Goal: Task Accomplishment & Management: Use online tool/utility

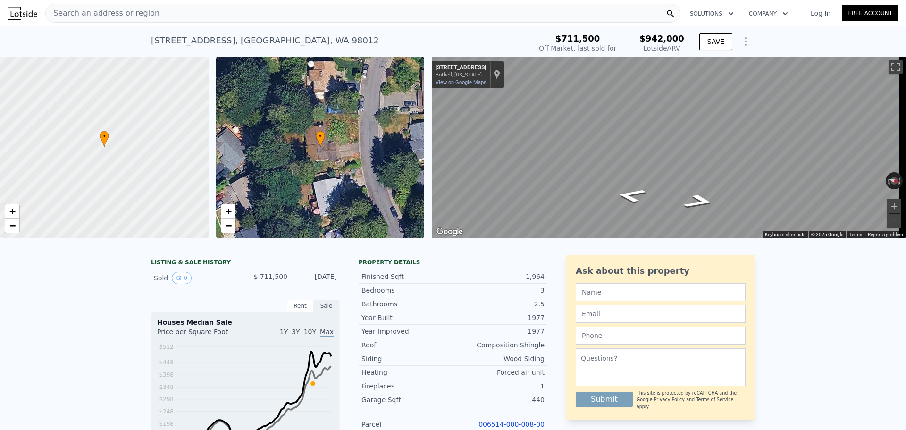
click at [125, 15] on span "Search an address or region" at bounding box center [103, 13] width 114 height 11
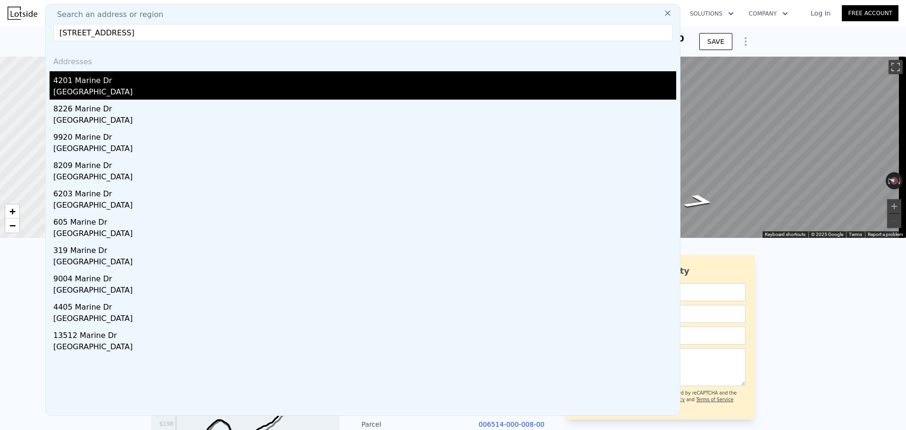
type input "[STREET_ADDRESS]"
click at [99, 86] on div "4201 Marine Dr" at bounding box center [364, 78] width 623 height 15
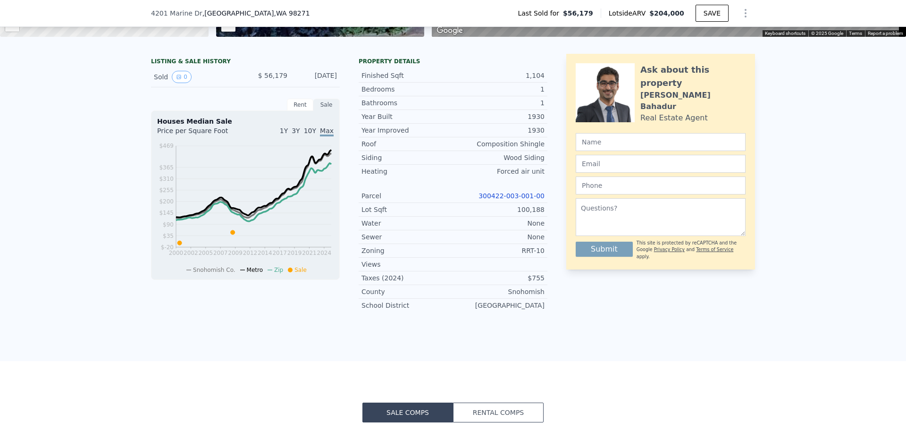
scroll to position [91, 0]
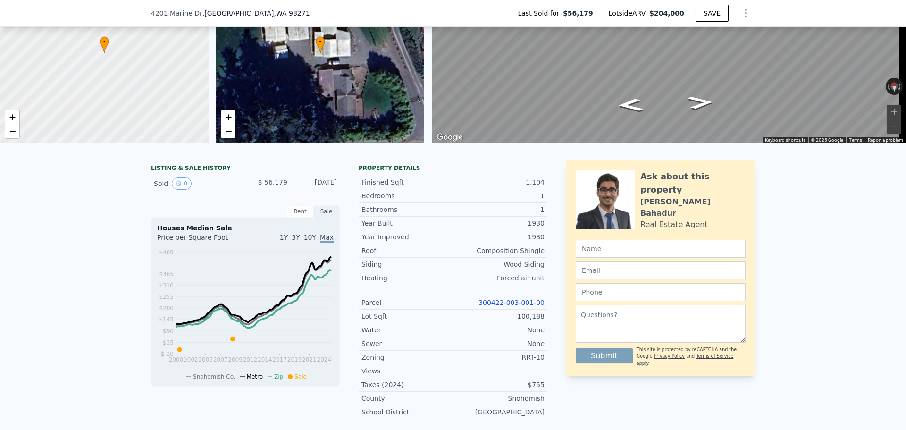
click at [522, 306] on link "300422-003-001-00" at bounding box center [511, 303] width 66 height 8
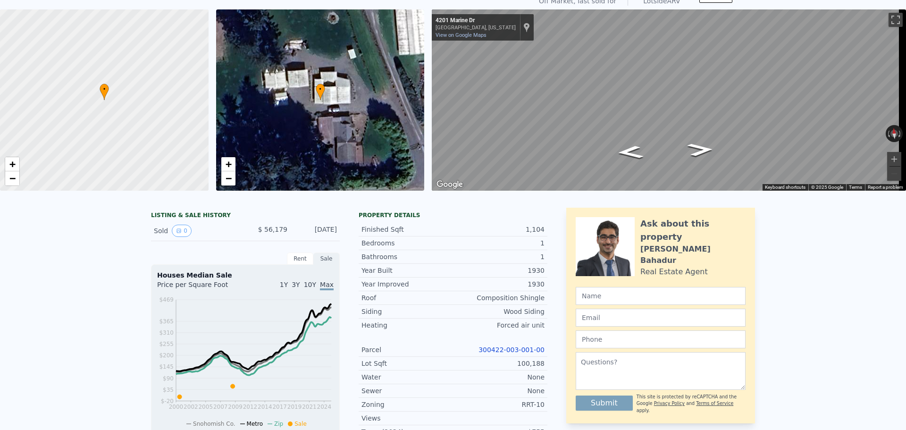
scroll to position [3, 0]
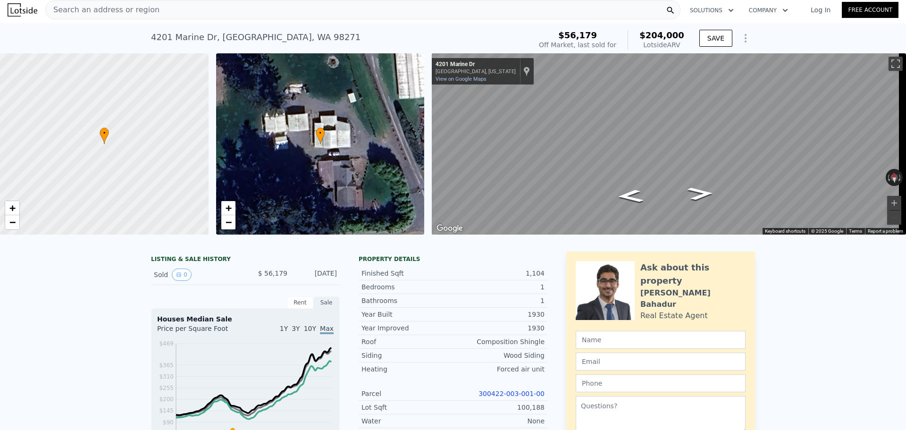
click at [120, 9] on span "Search an address or region" at bounding box center [103, 9] width 114 height 11
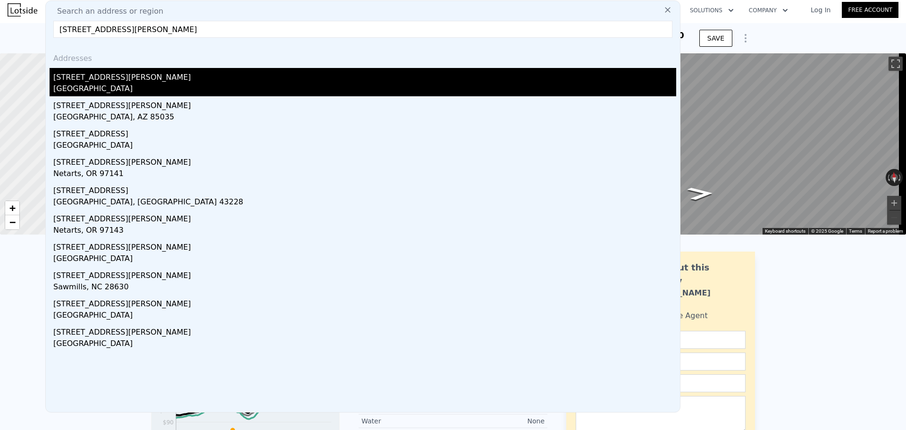
type input "[STREET_ADDRESS][PERSON_NAME]"
click at [133, 77] on div "[STREET_ADDRESS][PERSON_NAME]" at bounding box center [364, 75] width 623 height 15
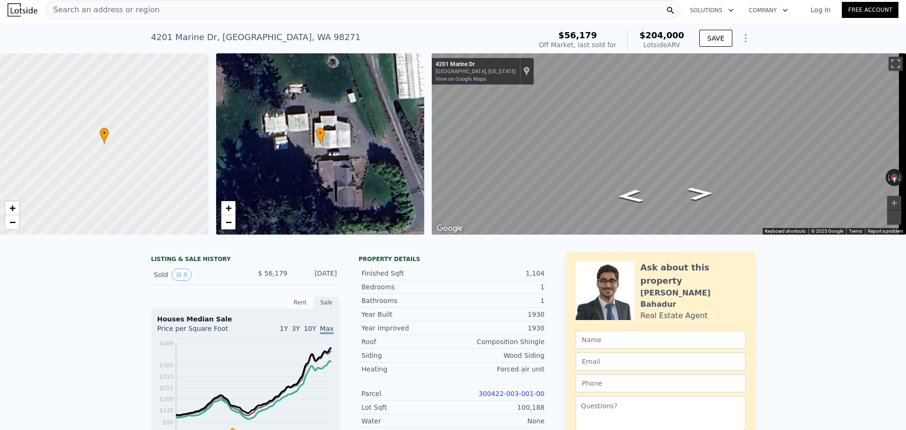
type input "5"
type input "1.5"
type input "3"
type input "1610"
type input "2480"
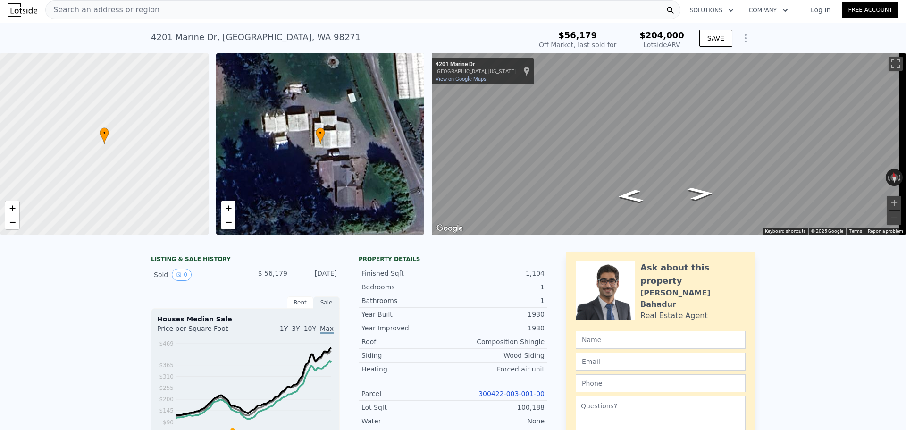
type input "5000"
type input "8576"
type input "$ 874,000"
type input "6"
type input "-$ 103,150"
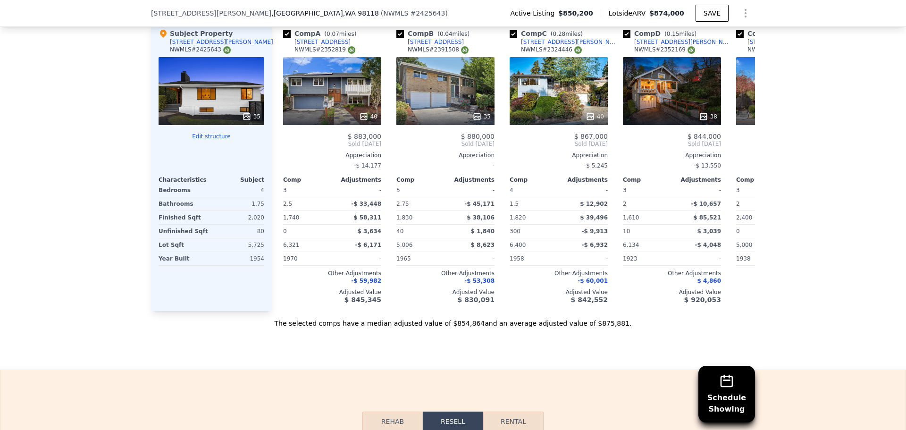
scroll to position [1085, 0]
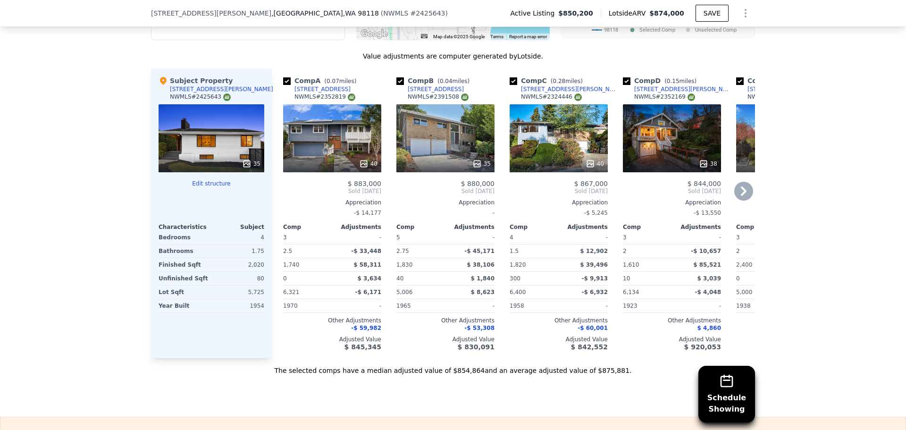
click at [476, 168] on icon at bounding box center [476, 163] width 9 height 9
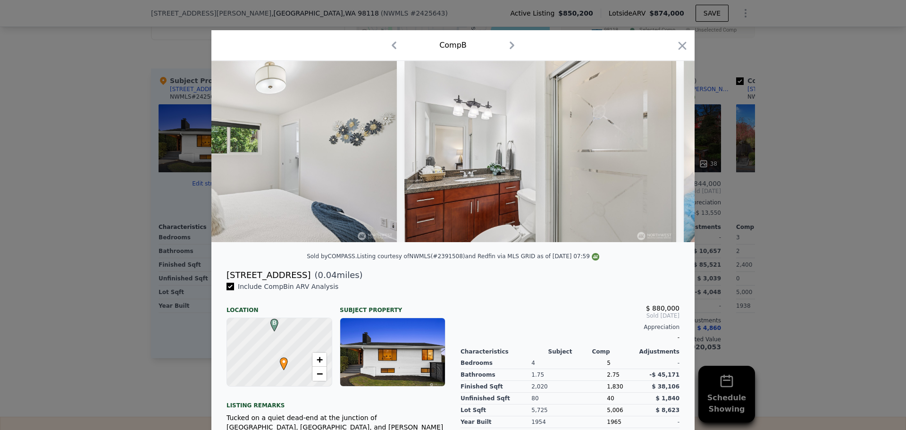
scroll to position [0, 7164]
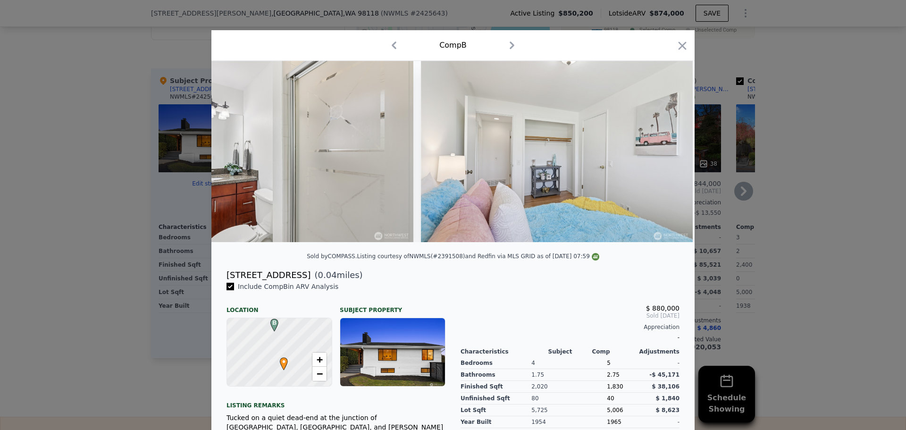
drag, startPoint x: 678, startPoint y: 44, endPoint x: 597, endPoint y: 88, distance: 91.8
click at [678, 44] on icon "button" at bounding box center [682, 45] width 13 height 13
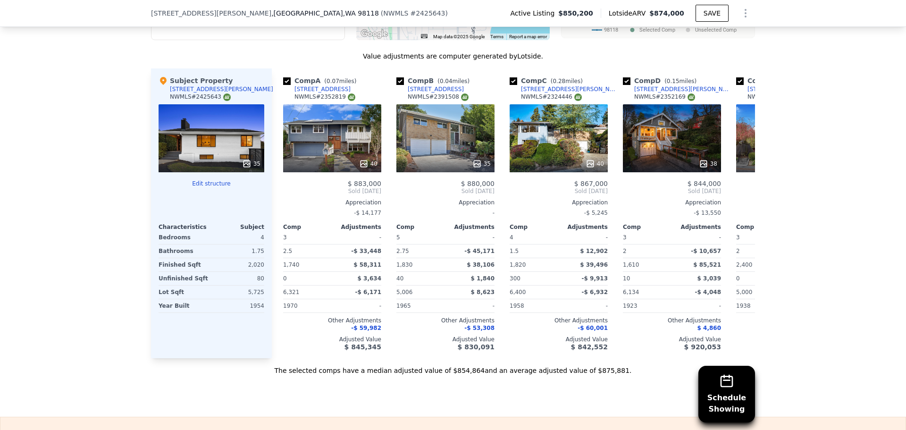
click at [243, 167] on icon at bounding box center [246, 163] width 6 height 6
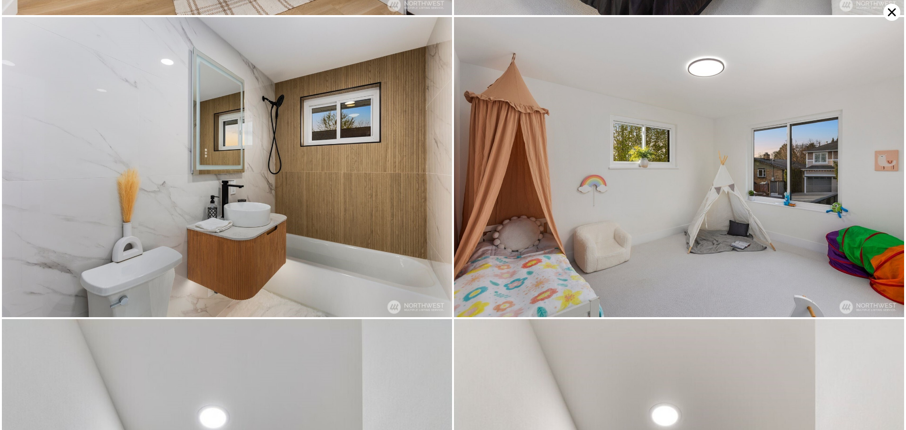
scroll to position [2096, 0]
click at [888, 9] on icon at bounding box center [892, 12] width 8 height 8
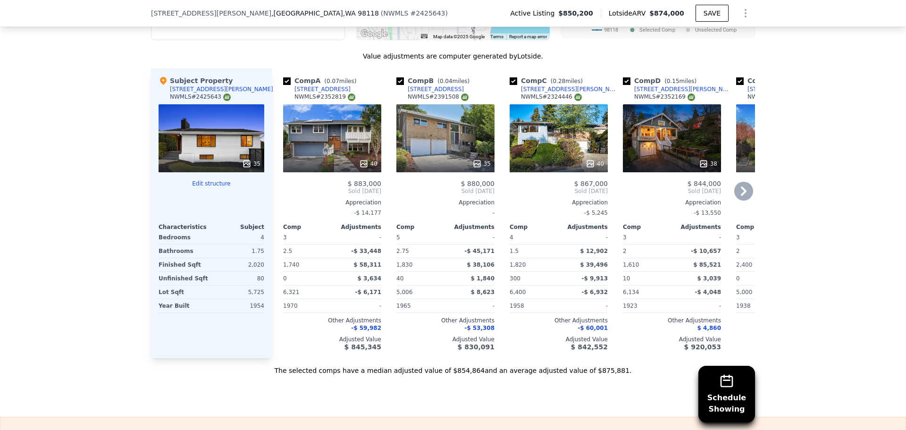
click at [740, 194] on icon at bounding box center [743, 191] width 19 height 19
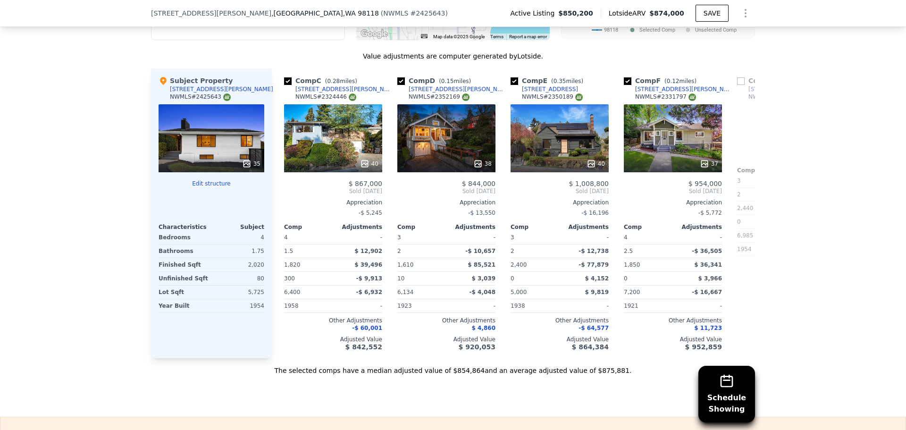
scroll to position [0, 226]
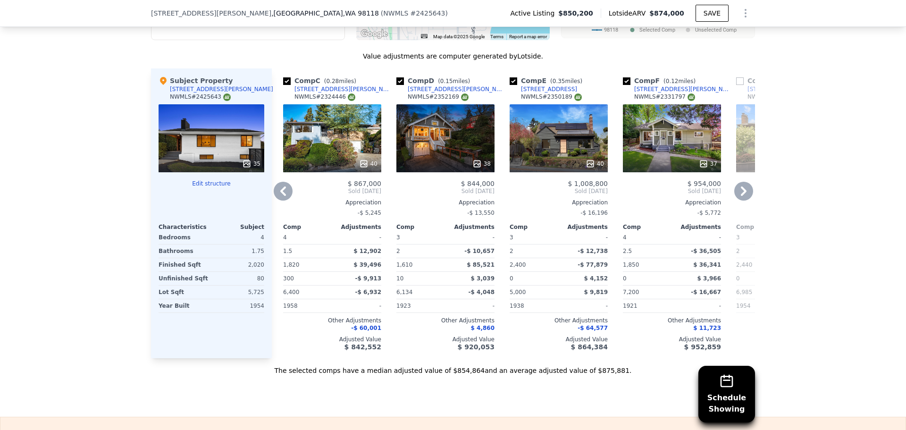
click at [742, 195] on icon at bounding box center [743, 191] width 19 height 19
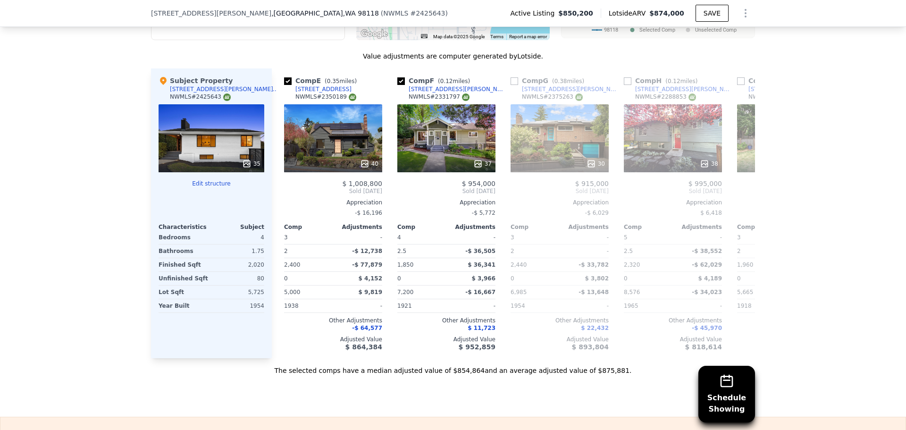
scroll to position [0, 453]
click at [223, 138] on div "35" at bounding box center [212, 138] width 106 height 68
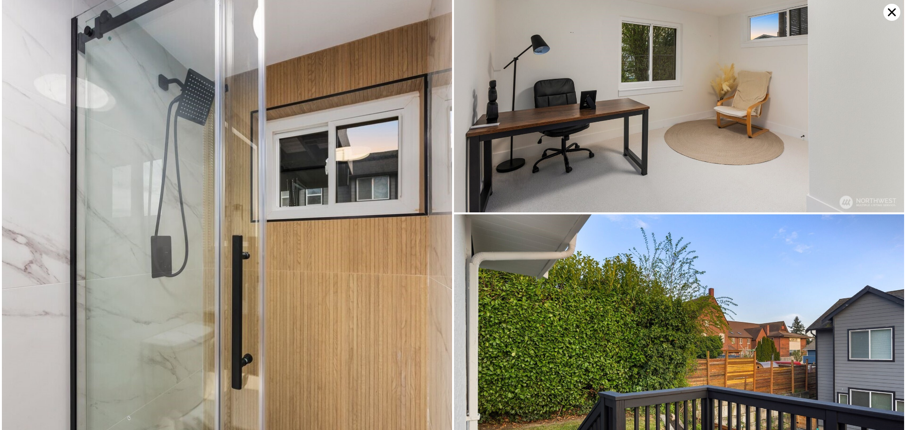
scroll to position [3907, 0]
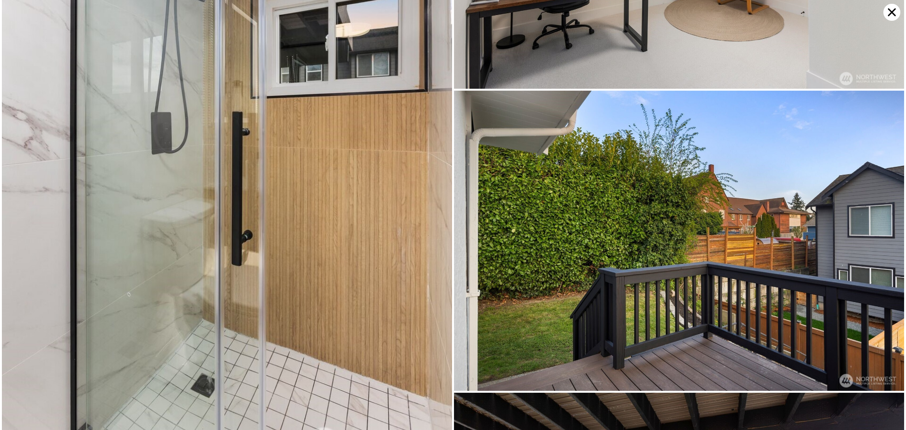
click at [886, 8] on icon at bounding box center [891, 12] width 17 height 17
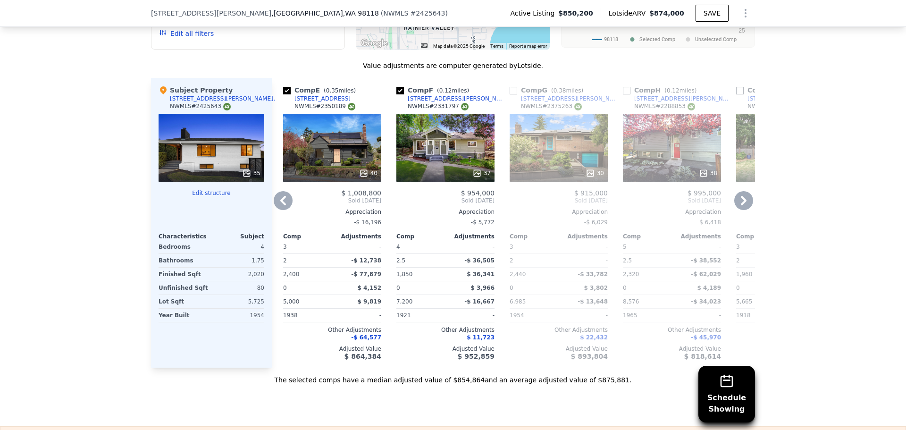
scroll to position [1082, 0]
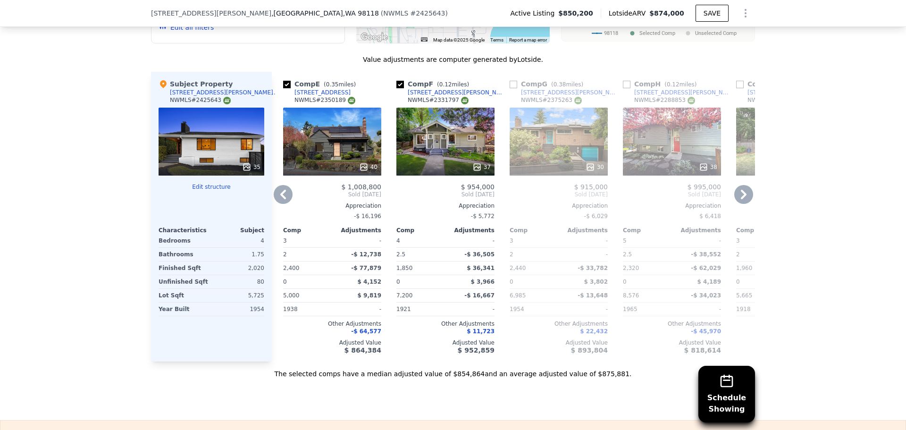
click at [742, 199] on icon at bounding box center [744, 194] width 6 height 9
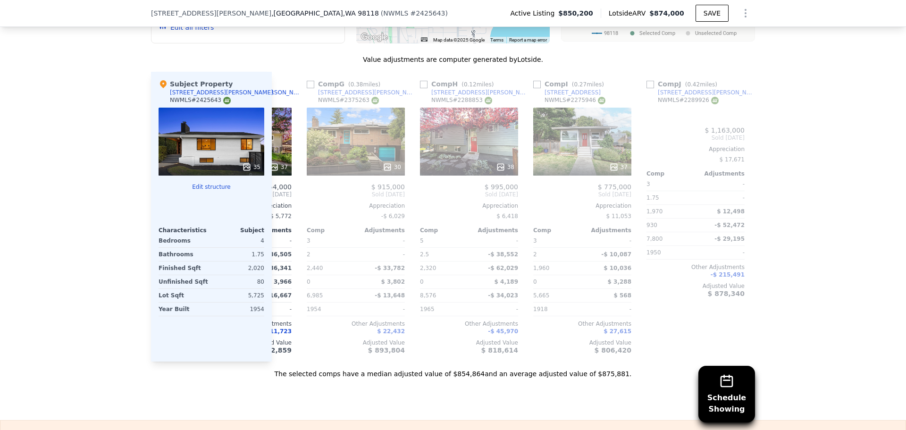
scroll to position [0, 679]
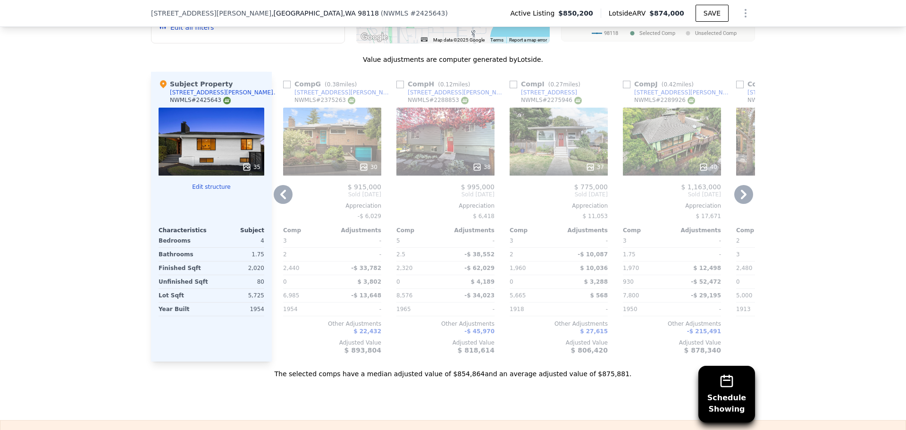
click at [586, 172] on icon at bounding box center [589, 166] width 9 height 9
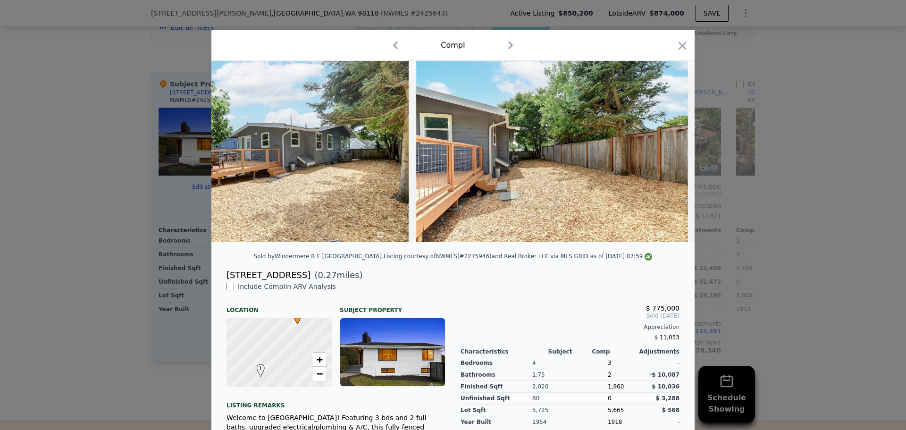
scroll to position [0, 9059]
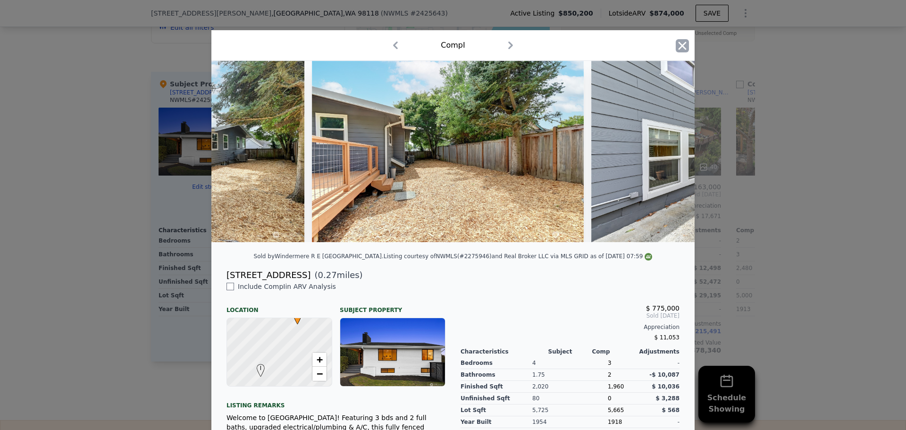
click at [678, 47] on icon "button" at bounding box center [682, 46] width 8 height 8
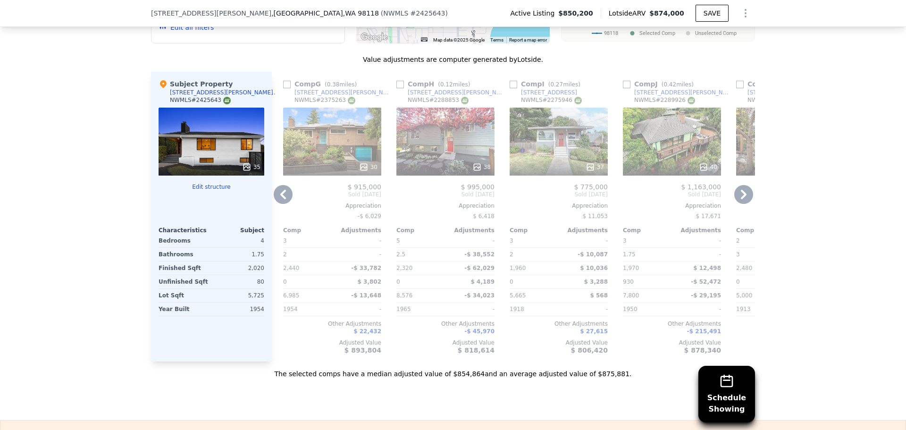
click at [741, 197] on icon at bounding box center [744, 194] width 6 height 9
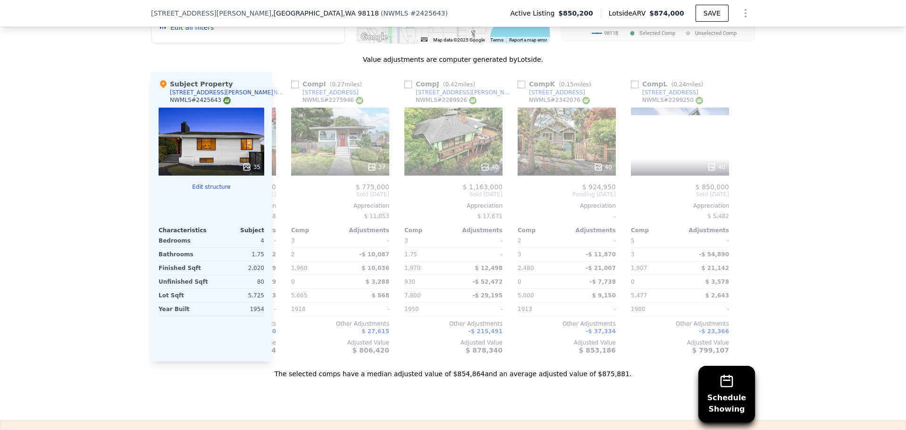
scroll to position [0, 898]
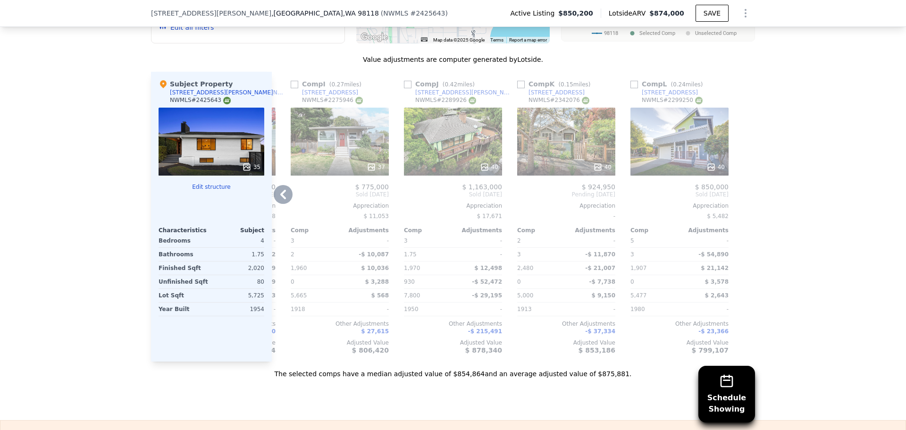
click at [709, 169] on icon at bounding box center [710, 166] width 9 height 9
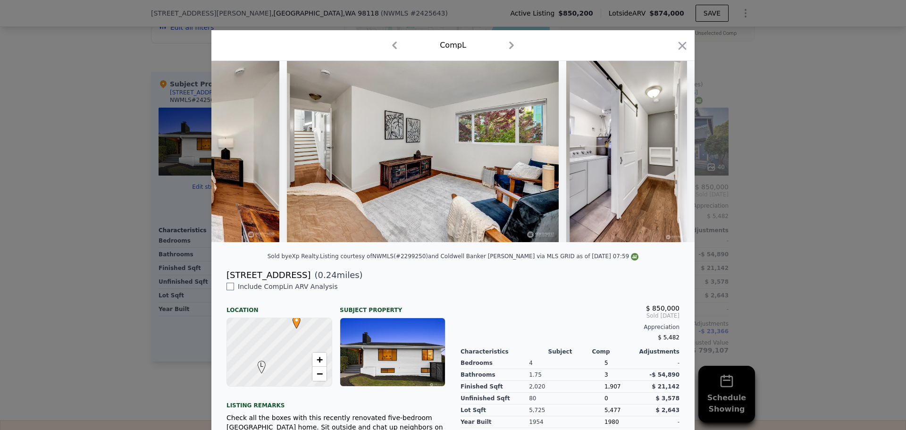
scroll to position [0, 7488]
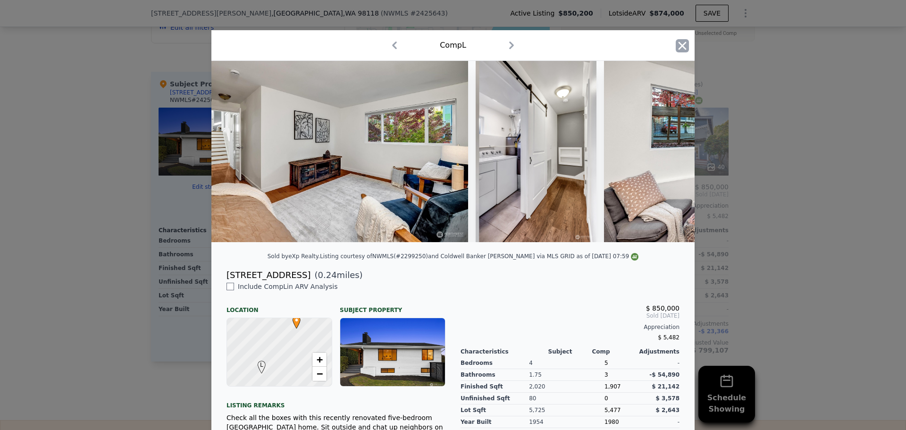
click at [679, 48] on icon "button" at bounding box center [682, 45] width 13 height 13
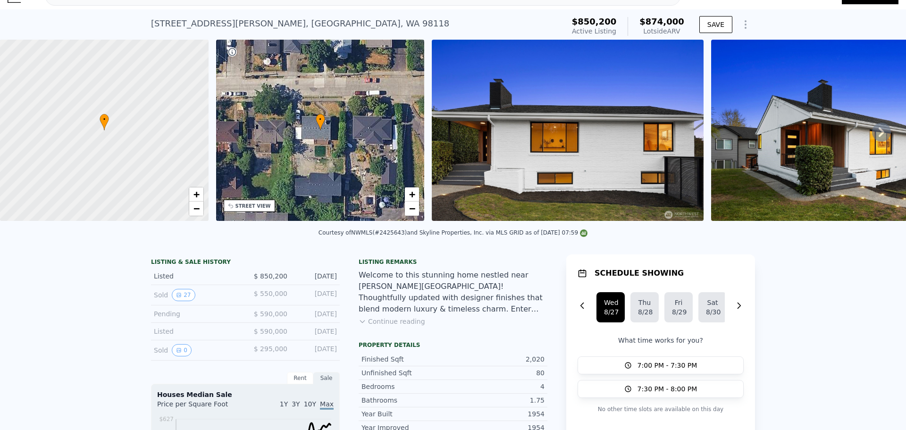
scroll to position [3, 0]
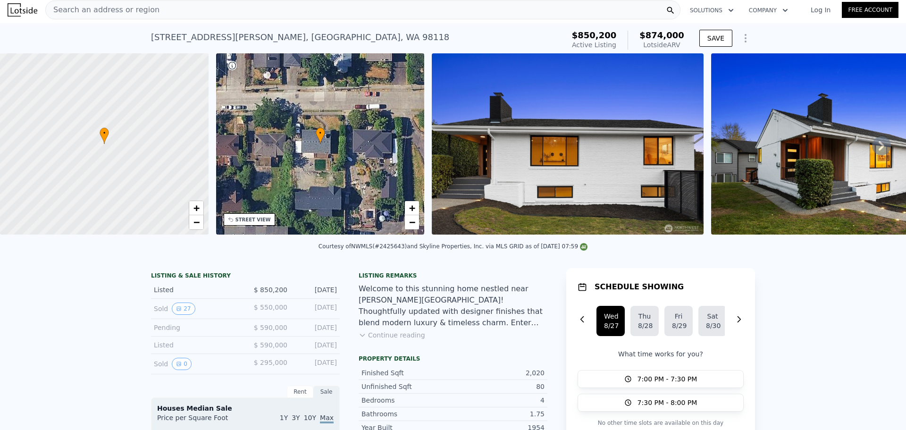
click at [149, 13] on div "Search an address or region" at bounding box center [362, 9] width 635 height 19
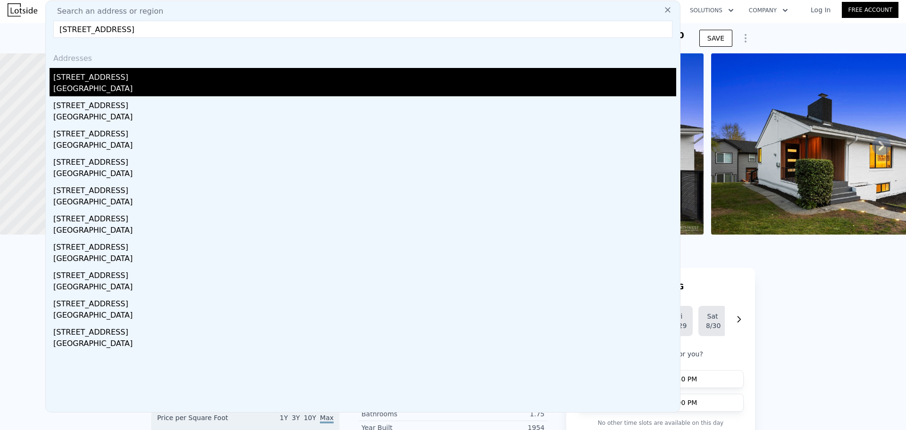
type input "[STREET_ADDRESS]"
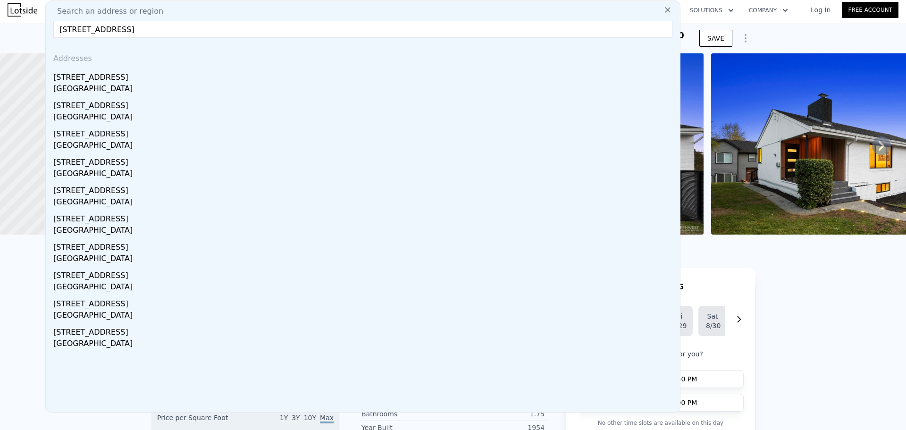
drag, startPoint x: 94, startPoint y: 77, endPoint x: 147, endPoint y: 19, distance: 79.1
click at [94, 77] on div "[STREET_ADDRESS]" at bounding box center [364, 75] width 623 height 15
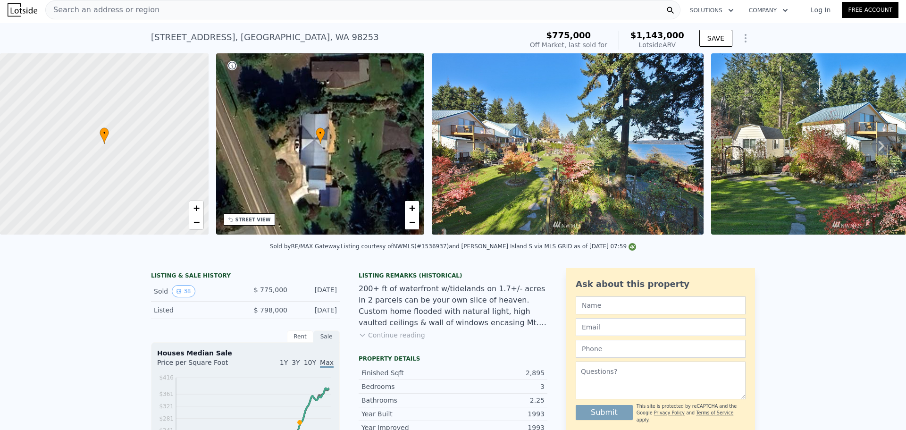
click at [120, 7] on span "Search an address or region" at bounding box center [103, 9] width 114 height 11
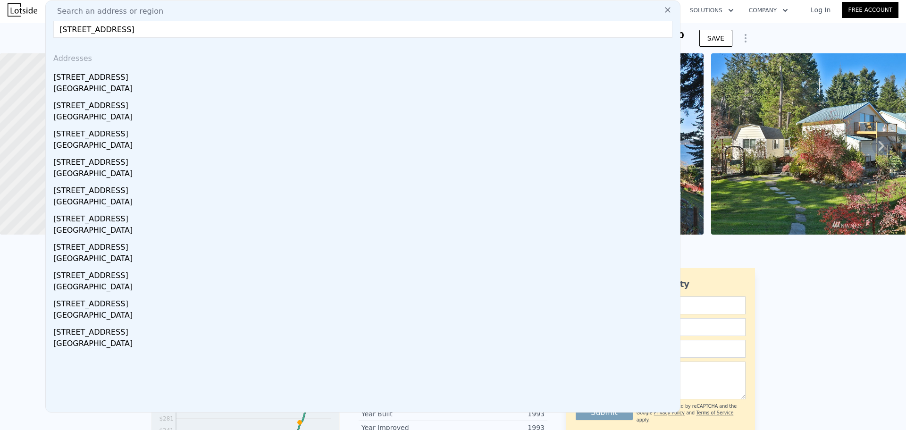
drag, startPoint x: 115, startPoint y: 29, endPoint x: 218, endPoint y: 42, distance: 104.5
click at [218, 42] on div "Search an address or region [STREET_ADDRESS] Addresses [STREET_ADDRESS][GEOGRAP…" at bounding box center [362, 206] width 635 height 412
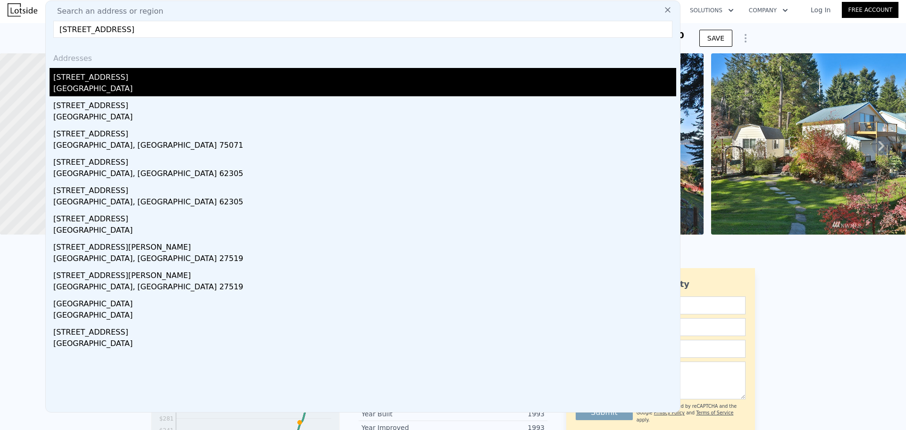
type input "[STREET_ADDRESS]"
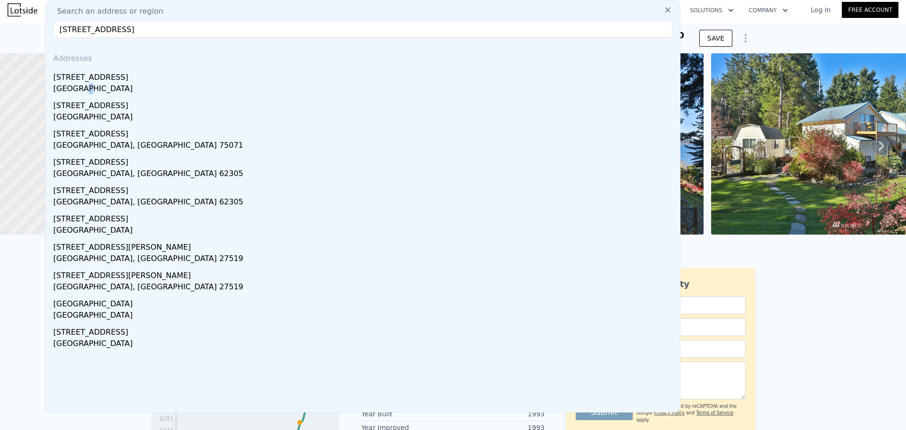
drag, startPoint x: 77, startPoint y: 85, endPoint x: 96, endPoint y: 81, distance: 19.5
click at [77, 85] on div "[GEOGRAPHIC_DATA]" at bounding box center [364, 89] width 623 height 13
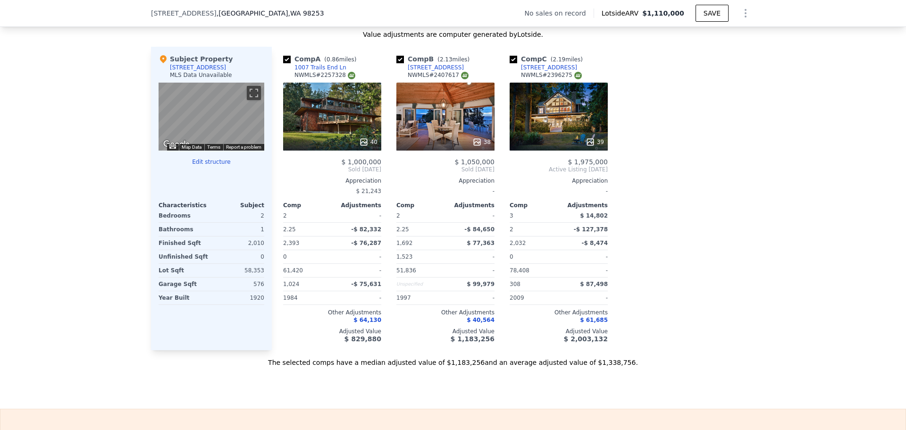
scroll to position [896, 0]
click at [587, 144] on icon at bounding box center [590, 141] width 6 height 6
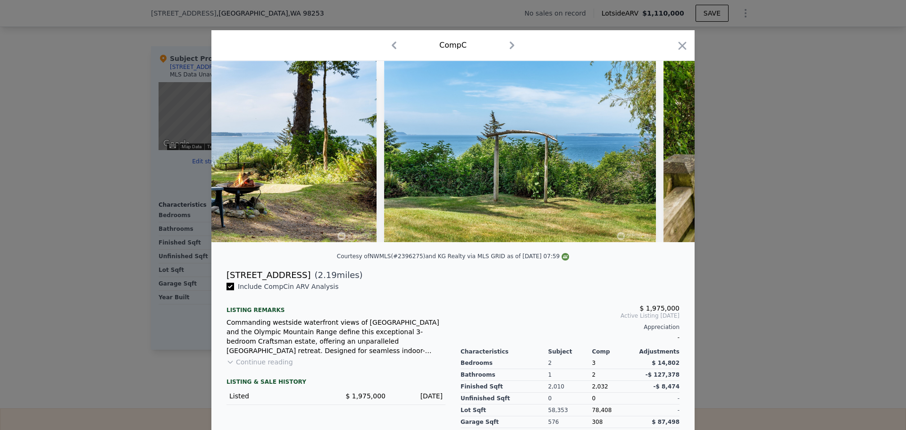
scroll to position [0, 8991]
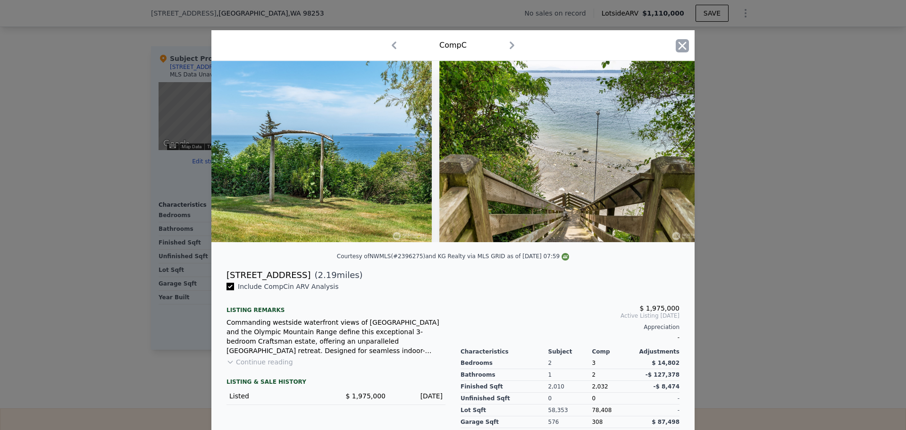
click at [677, 42] on icon "button" at bounding box center [682, 45] width 13 height 13
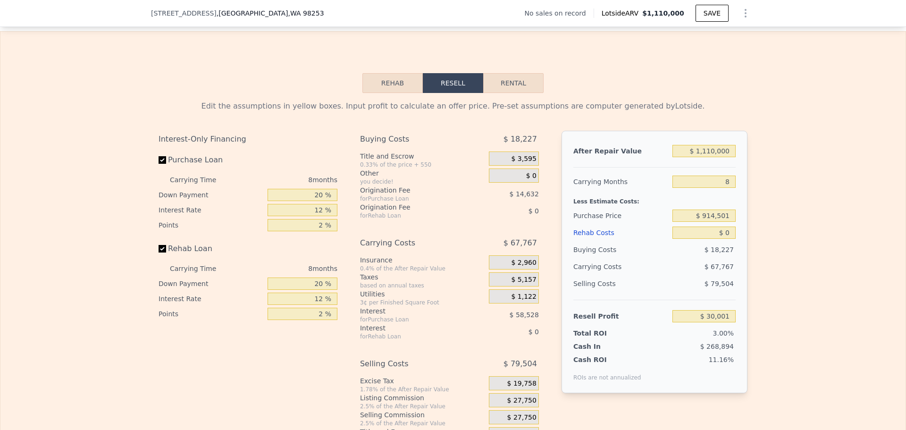
scroll to position [1274, 0]
drag, startPoint x: 703, startPoint y: 157, endPoint x: 713, endPoint y: 157, distance: 9.9
click at [713, 157] on input "$ 1,110,000" at bounding box center [703, 150] width 63 height 12
type input "$ 1,300,000"
type input "$ 205,979"
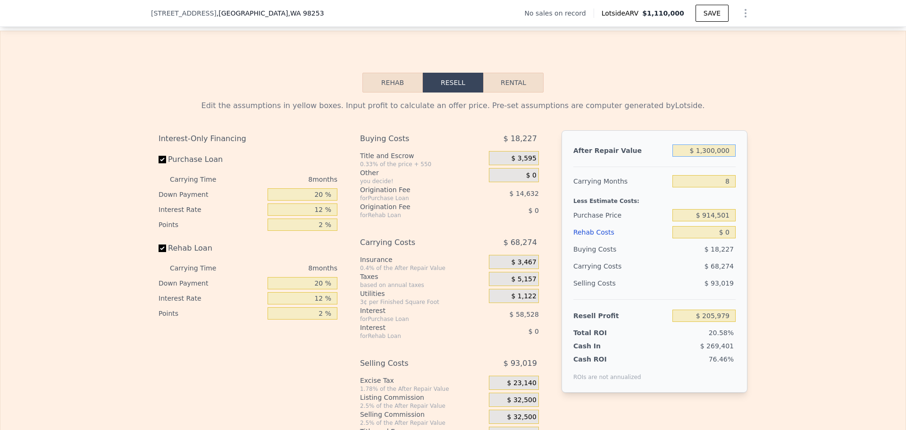
type input "$ 1,300,000"
click at [799, 151] on div "Edit the assumptions in yellow boxes. Input profit to calculate an offer price.…" at bounding box center [452, 267] width 905 height 351
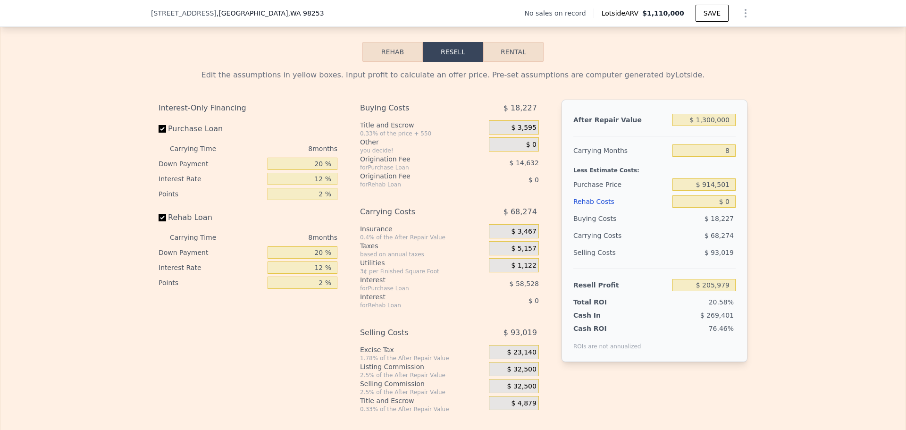
scroll to position [1321, 0]
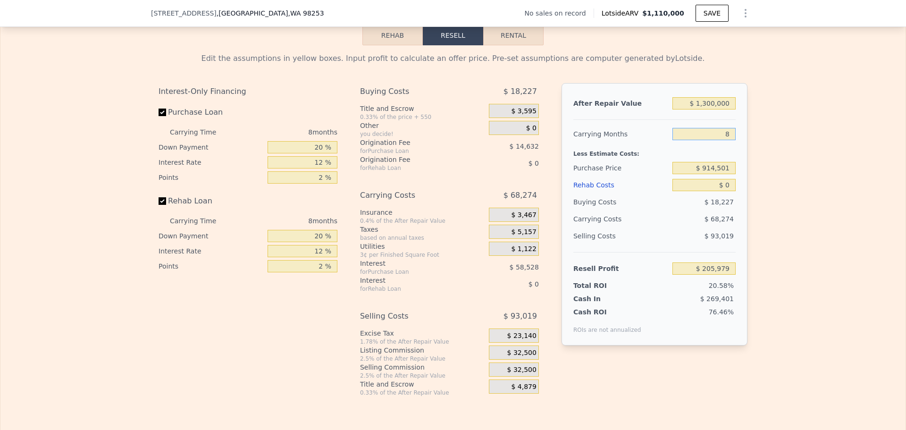
drag, startPoint x: 727, startPoint y: 139, endPoint x: 713, endPoint y: 140, distance: 13.7
click at [713, 140] on input "8" at bounding box center [703, 134] width 63 height 12
type input "6"
type input "$ 223,047"
type input "6"
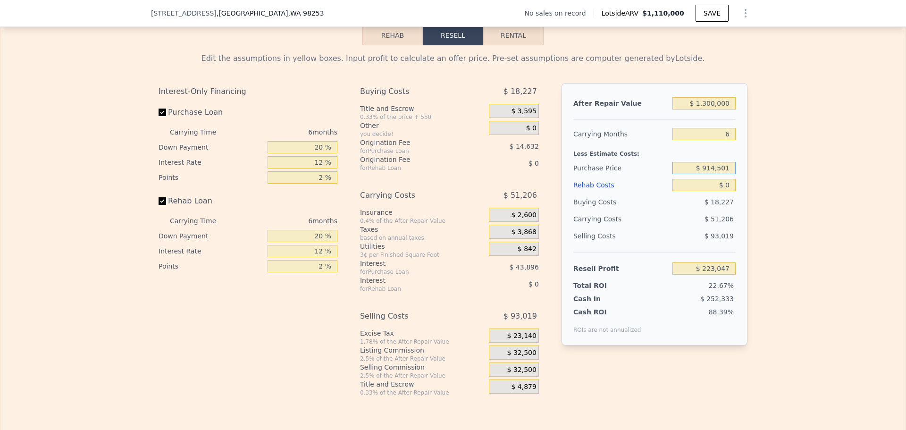
click at [713, 174] on input "$ 914,501" at bounding box center [703, 168] width 63 height 12
click at [760, 170] on div "Edit the assumptions in yellow boxes. Input profit to calculate an offer price.…" at bounding box center [452, 220] width 905 height 351
click at [317, 153] on input "20 %" at bounding box center [302, 147] width 70 height 12
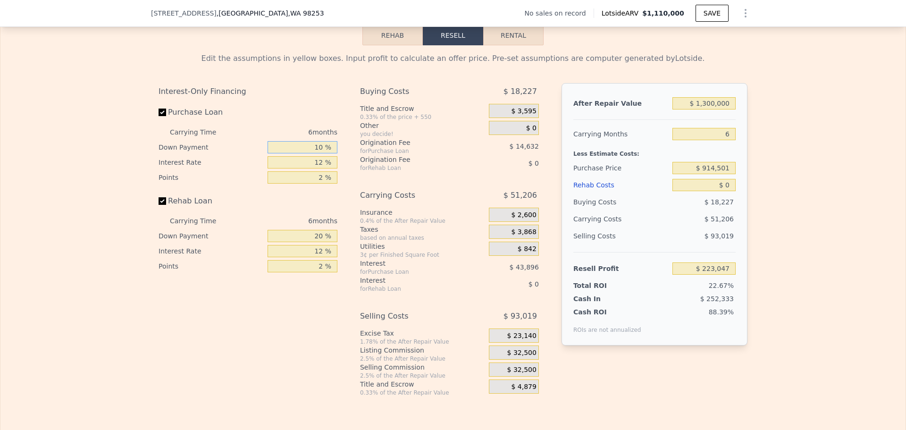
type input "10 %"
type input "$ 215,728"
type input "10 %"
type input "$ 223,960"
type input "1 %"
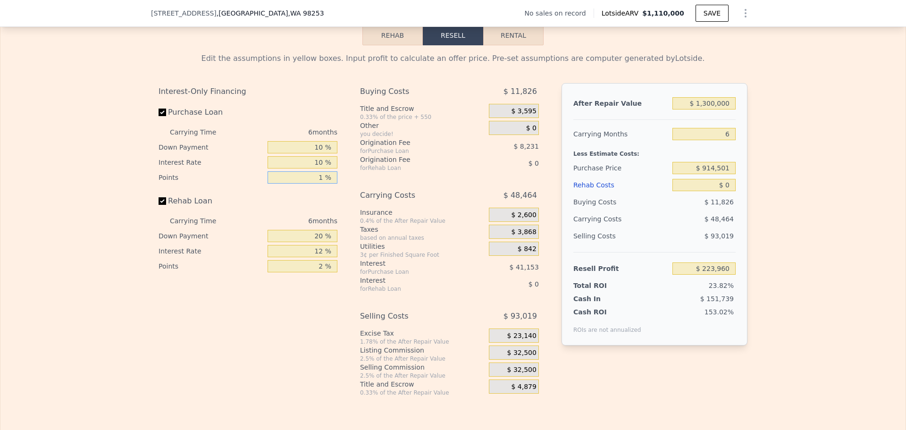
type input "$ 232,190"
type input "1 %"
type input "10 %"
type input "1 %"
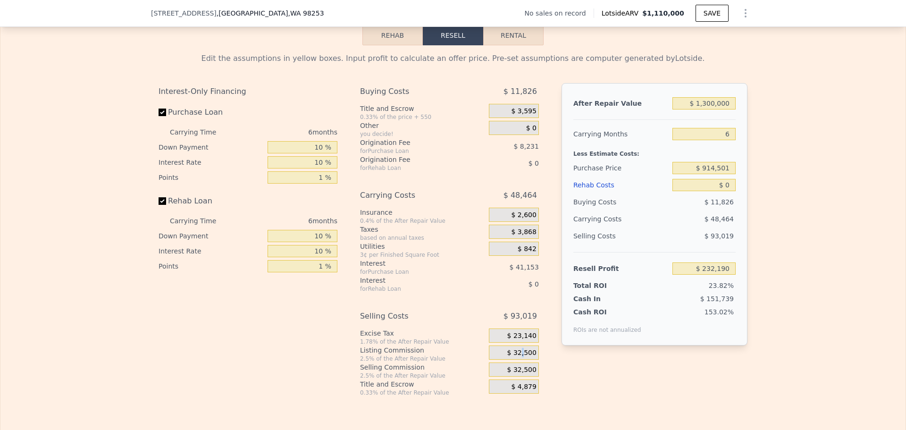
click at [522, 357] on span "$ 32,500" at bounding box center [521, 353] width 29 height 8
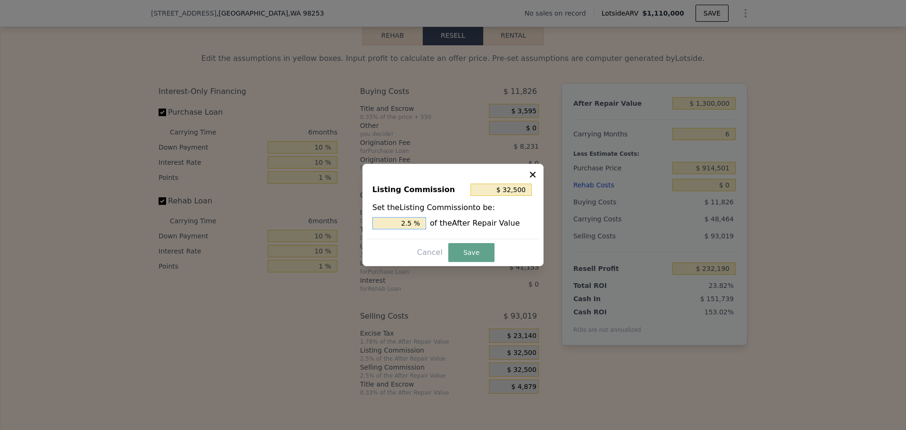
drag, startPoint x: 408, startPoint y: 222, endPoint x: 415, endPoint y: 221, distance: 7.2
click at [412, 221] on input "2.5 %" at bounding box center [399, 223] width 54 height 12
type input "$ 26,000"
type input "2 %"
click at [467, 251] on button "Save" at bounding box center [471, 252] width 46 height 19
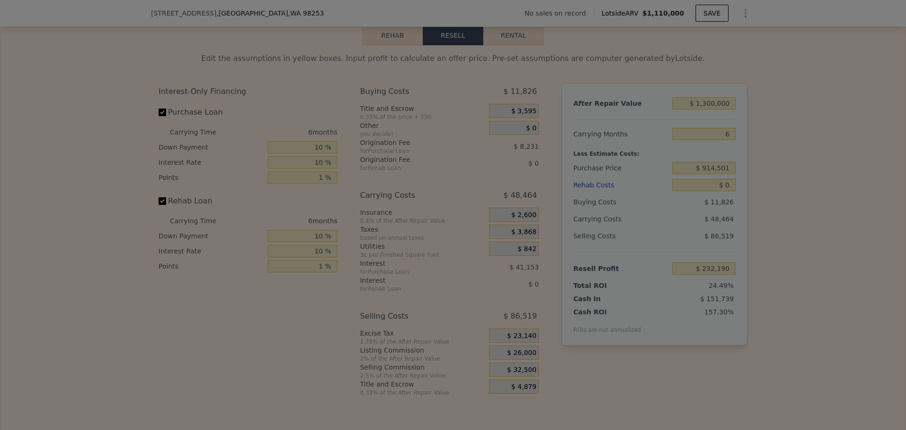
type input "$ 238,690"
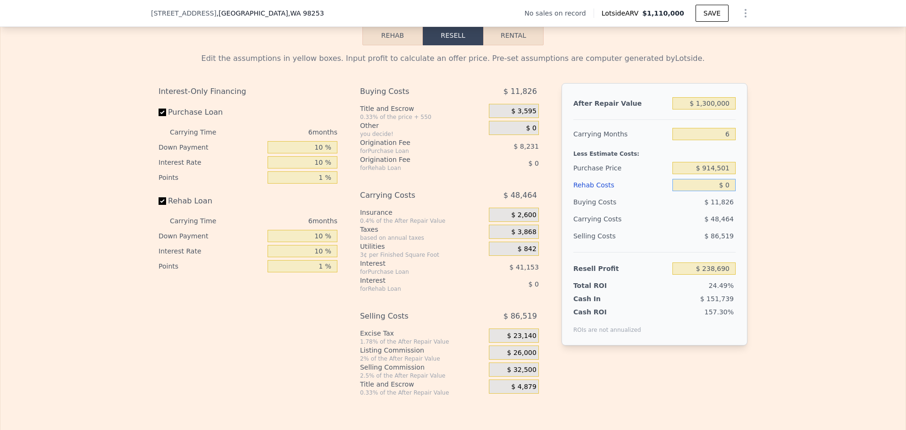
click at [726, 191] on input "$ 0" at bounding box center [703, 185] width 63 height 12
type input "$ 120"
type input "$ 238,563"
type input "$ 120,000"
type input "$ 112,210"
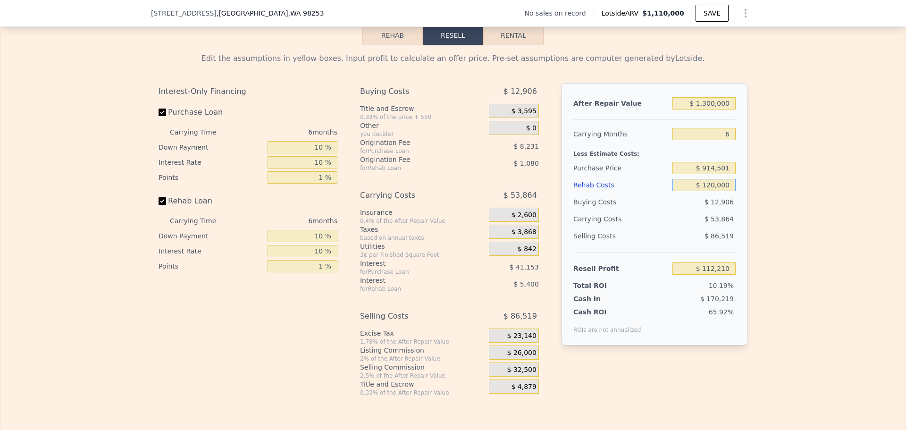
type input "$ 120,000"
click at [758, 195] on div "Edit the assumptions in yellow boxes. Input profit to calculate an offer price.…" at bounding box center [452, 220] width 905 height 351
click at [714, 174] on input "$ 914,501" at bounding box center [703, 168] width 63 height 12
click at [776, 179] on div "Edit the assumptions in yellow boxes. Input profit to calculate an offer price.…" at bounding box center [452, 220] width 905 height 351
drag, startPoint x: 704, startPoint y: 175, endPoint x: 730, endPoint y: 175, distance: 25.9
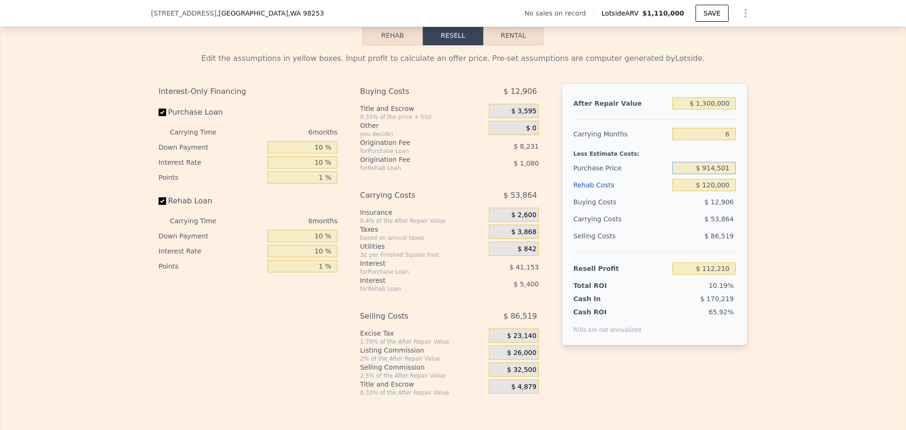
click at [730, 174] on input "$ 914,501" at bounding box center [703, 168] width 63 height 12
type input "$ 850,000"
click at [765, 173] on div "Edit the assumptions in yellow boxes. Input profit to calculate an offer price.…" at bounding box center [452, 220] width 905 height 351
type input "$ 180,410"
click at [710, 174] on input "$ 850,000" at bounding box center [703, 168] width 63 height 12
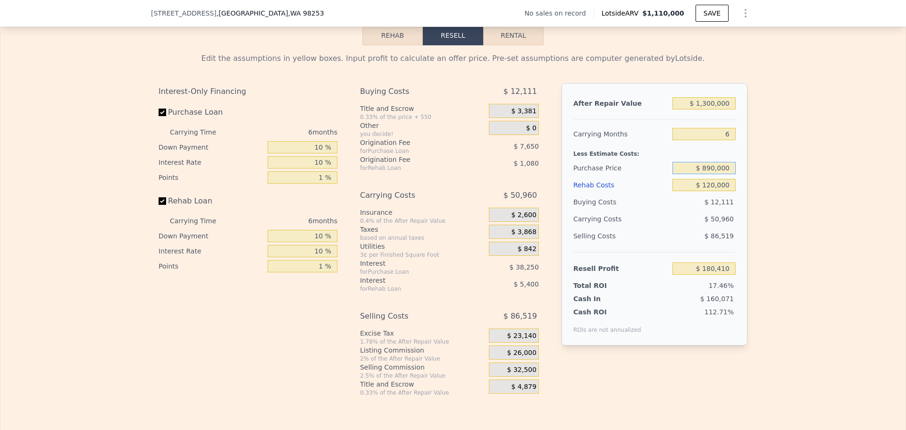
type input "$ 890,000"
click at [786, 172] on div "Edit the assumptions in yellow boxes. Input profit to calculate an offer price.…" at bounding box center [452, 220] width 905 height 351
type input "$ 138,117"
drag, startPoint x: 702, startPoint y: 109, endPoint x: 714, endPoint y: 107, distance: 12.0
click at [713, 109] on input "$ 1,300,000" at bounding box center [703, 103] width 63 height 12
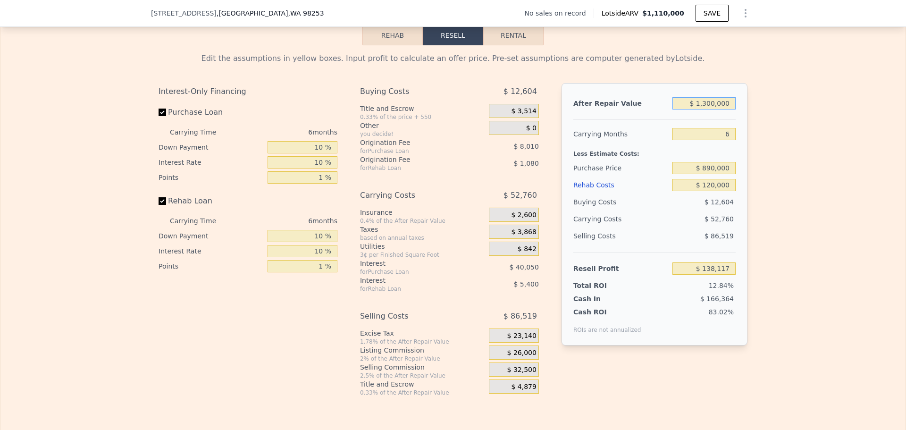
type input "$ 1,110,000"
type input "8"
type input "$ 0"
type input "$ 30,001"
type input "$ 11,100,001"
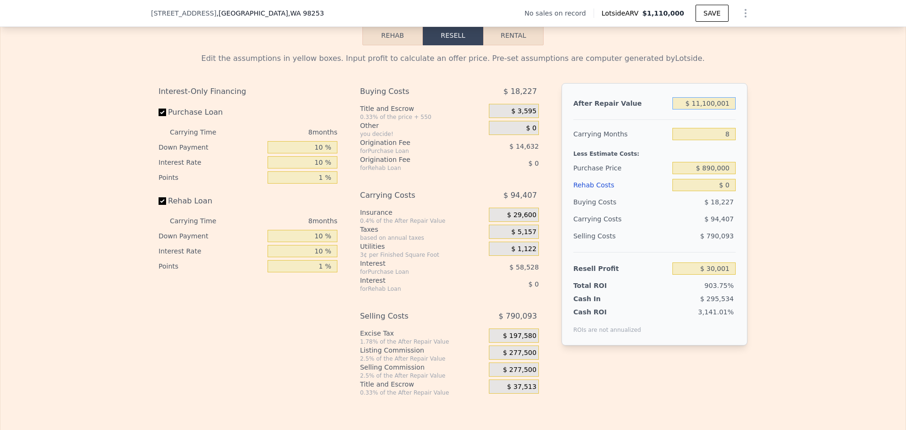
type input "$ 9,282,773"
type input "$ 1,110,000"
type input "$ 30,001"
type input "$ 110,000"
type input "-$ 896,202"
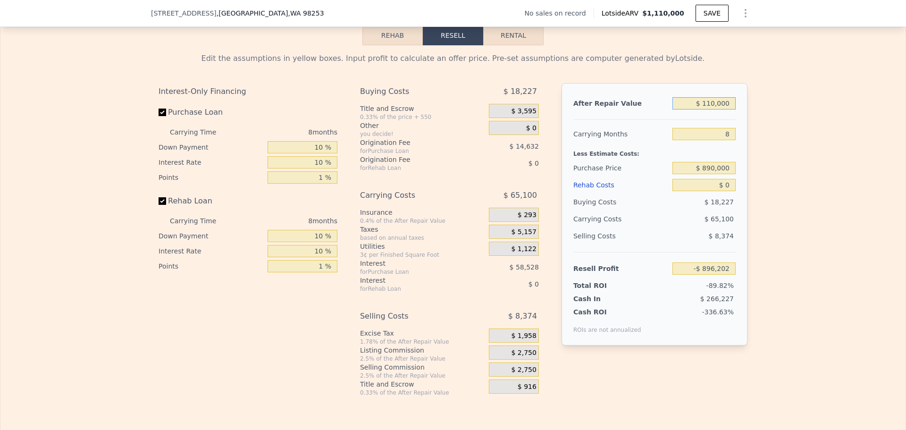
type input "$ 1,100,000"
type input "$ 20,739"
type input "$ 1,100,000"
click at [825, 146] on div "Edit the assumptions in yellow boxes. Input profit to calculate an offer price.…" at bounding box center [452, 220] width 905 height 351
drag, startPoint x: 707, startPoint y: 174, endPoint x: 713, endPoint y: 173, distance: 6.7
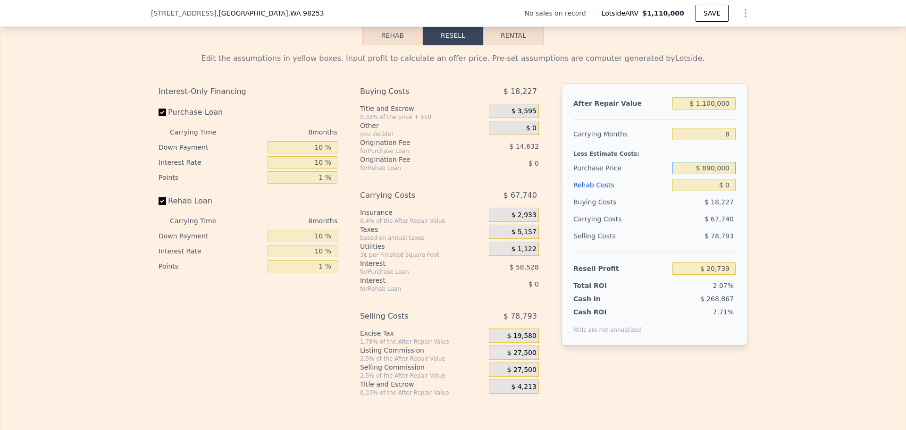
click at [713, 173] on input "$ 890,000" at bounding box center [703, 168] width 63 height 12
type input "$ 840,000"
click at [778, 180] on div "Edit the assumptions in yellow boxes. Input profit to calculate an offer price.…" at bounding box center [452, 220] width 905 height 351
type input "$ 101,448"
click at [710, 174] on input "$ 840,000" at bounding box center [703, 168] width 63 height 12
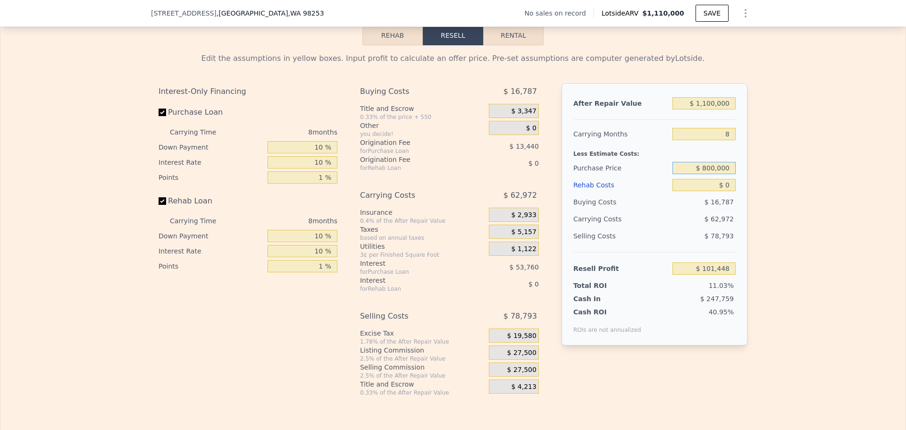
type input "$ 800,000"
click at [755, 181] on div "Edit the assumptions in yellow boxes. Input profit to calculate an offer price.…" at bounding box center [452, 220] width 905 height 351
type input "$ 144,781"
click at [715, 174] on input "$ 800,000" at bounding box center [703, 168] width 63 height 12
click at [765, 177] on div "Edit the assumptions in yellow boxes. Input profit to calculate an offer price.…" at bounding box center [452, 220] width 905 height 351
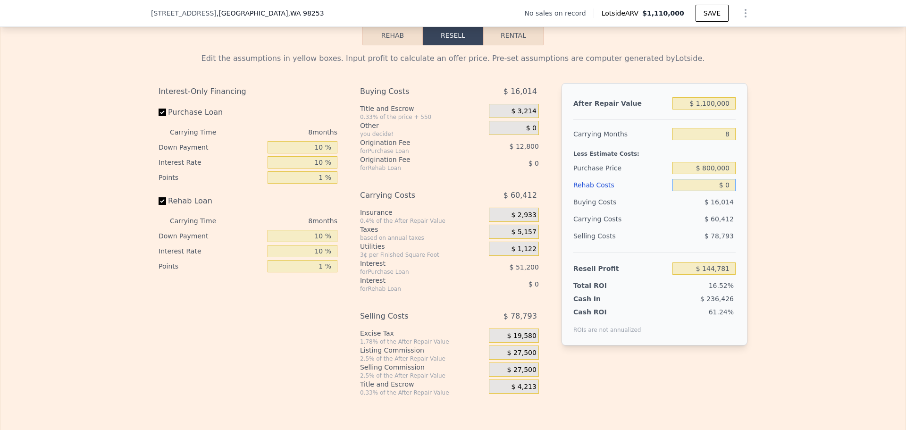
drag, startPoint x: 728, startPoint y: 192, endPoint x: 716, endPoint y: 192, distance: 12.7
click at [721, 191] on input "$ 0" at bounding box center [703, 185] width 63 height 12
type input "$ 20"
type input "$ 144,761"
type input "$ 200"
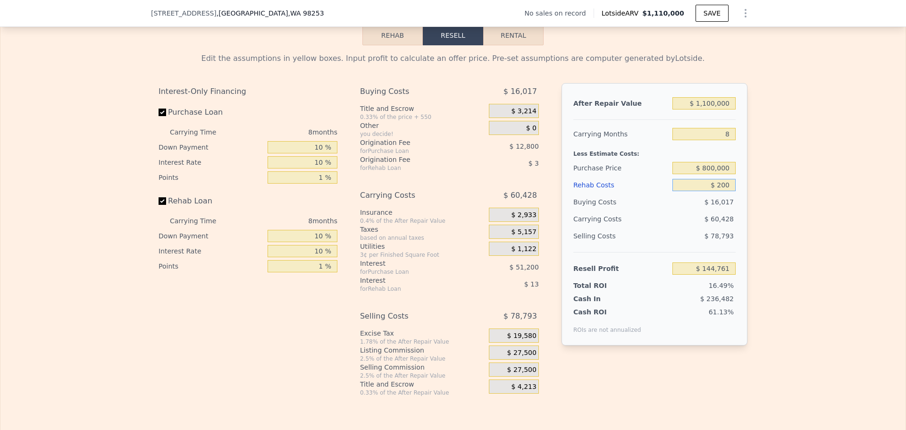
type input "$ 144,562"
type input "$ 20,000"
type input "$ 123,181"
type input "$ 0"
type input "$ 144,781"
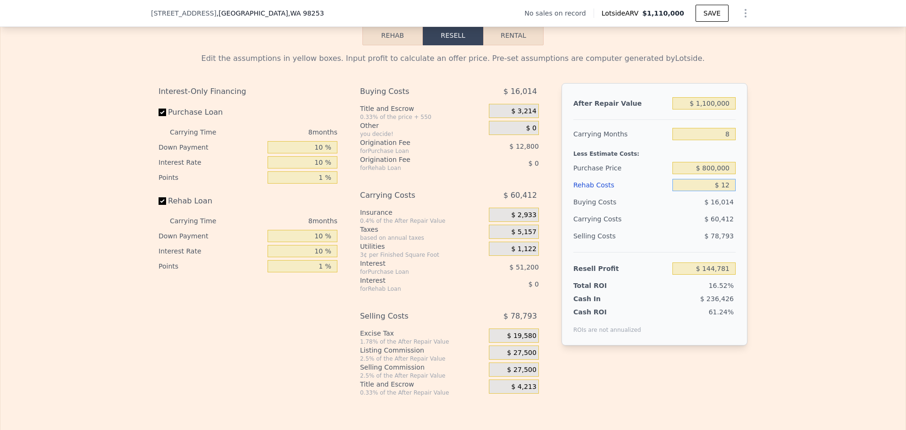
type input "$ 120"
type input "$ 144,651"
type input "$ 120,000"
type input "$ 15,181"
type input "$ 120,000"
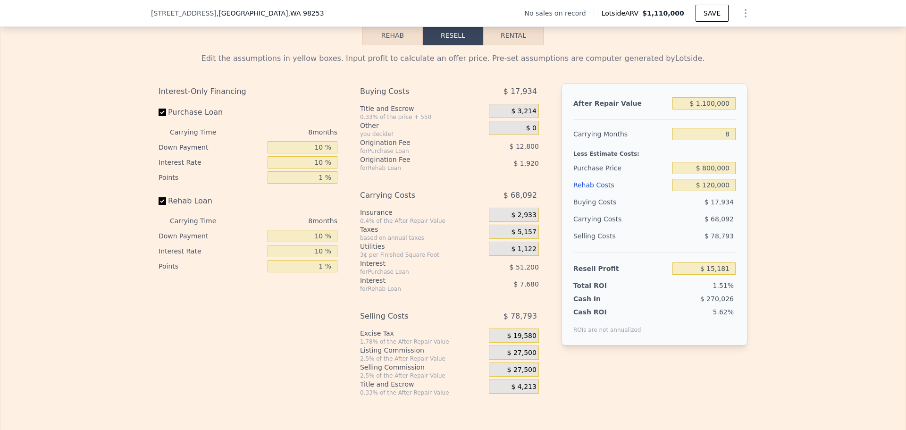
click at [791, 185] on div "Edit the assumptions in yellow boxes. Input profit to calculate an offer price.…" at bounding box center [452, 220] width 905 height 351
click at [521, 357] on span "$ 27,500" at bounding box center [521, 353] width 29 height 8
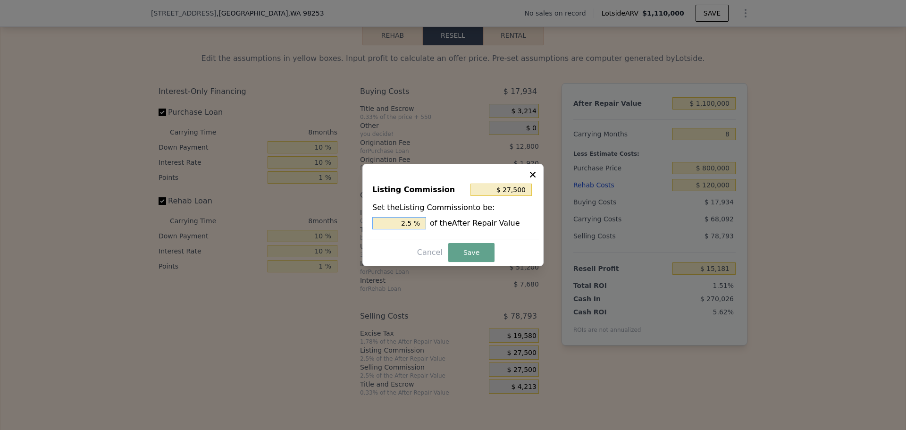
drag, startPoint x: 407, startPoint y: 225, endPoint x: 413, endPoint y: 224, distance: 6.3
click at [413, 224] on input "2.5 %" at bounding box center [399, 223] width 54 height 12
type input "$ 22,000"
type input "2 %"
click at [478, 246] on button "Save" at bounding box center [471, 252] width 46 height 19
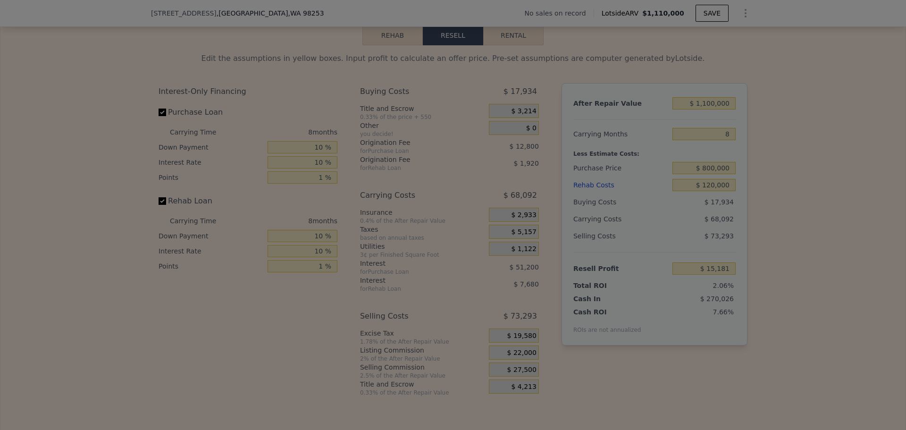
type input "$ 20,681"
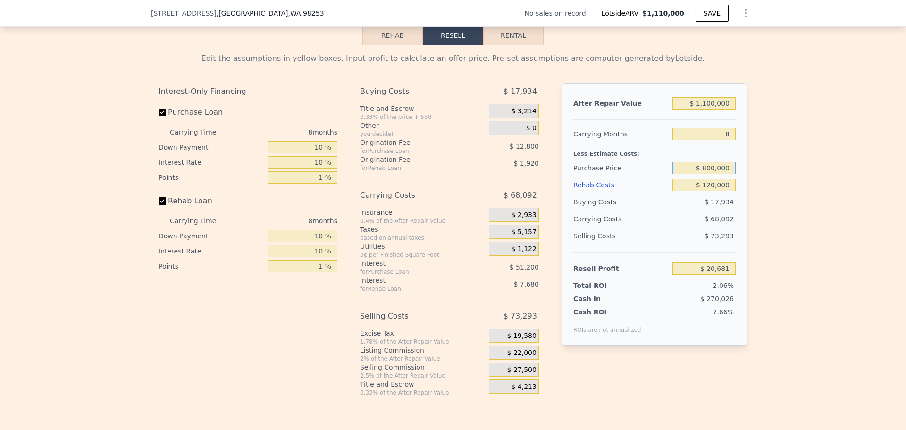
drag, startPoint x: 703, startPoint y: 174, endPoint x: 711, endPoint y: 174, distance: 7.5
click at [711, 174] on input "$ 800,000" at bounding box center [703, 168] width 63 height 12
type input "$ 750,000"
click at [758, 174] on div "Edit the assumptions in yellow boxes. Input profit to calculate an offer price.…" at bounding box center [452, 220] width 905 height 351
type input "$ 74,847"
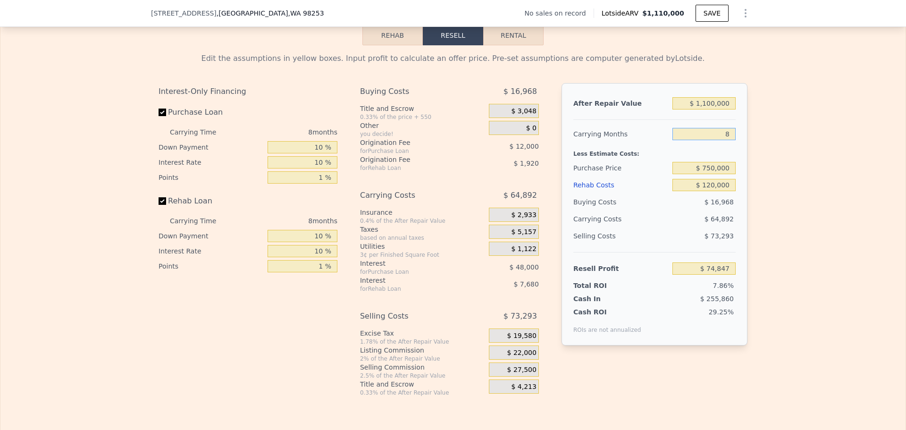
drag, startPoint x: 727, startPoint y: 138, endPoint x: 721, endPoint y: 139, distance: 6.2
click at [721, 139] on input "8" at bounding box center [703, 134] width 63 height 12
type input "6"
type input "$ 91,069"
type input "6"
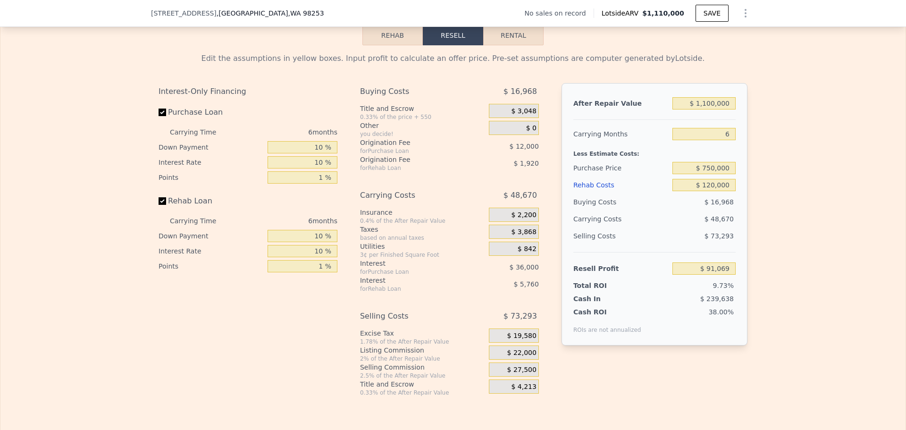
click at [809, 154] on div "Edit the assumptions in yellow boxes. Input profit to calculate an offer price.…" at bounding box center [452, 220] width 905 height 351
click at [710, 173] on input "$ 750,000" at bounding box center [703, 168] width 63 height 12
type input "$ 740,000"
click at [813, 216] on div "Edit the assumptions in yellow boxes. Input profit to calculate an offer price.…" at bounding box center [452, 220] width 905 height 351
type input "$ 101,743"
